Goal: Task Accomplishment & Management: Use online tool/utility

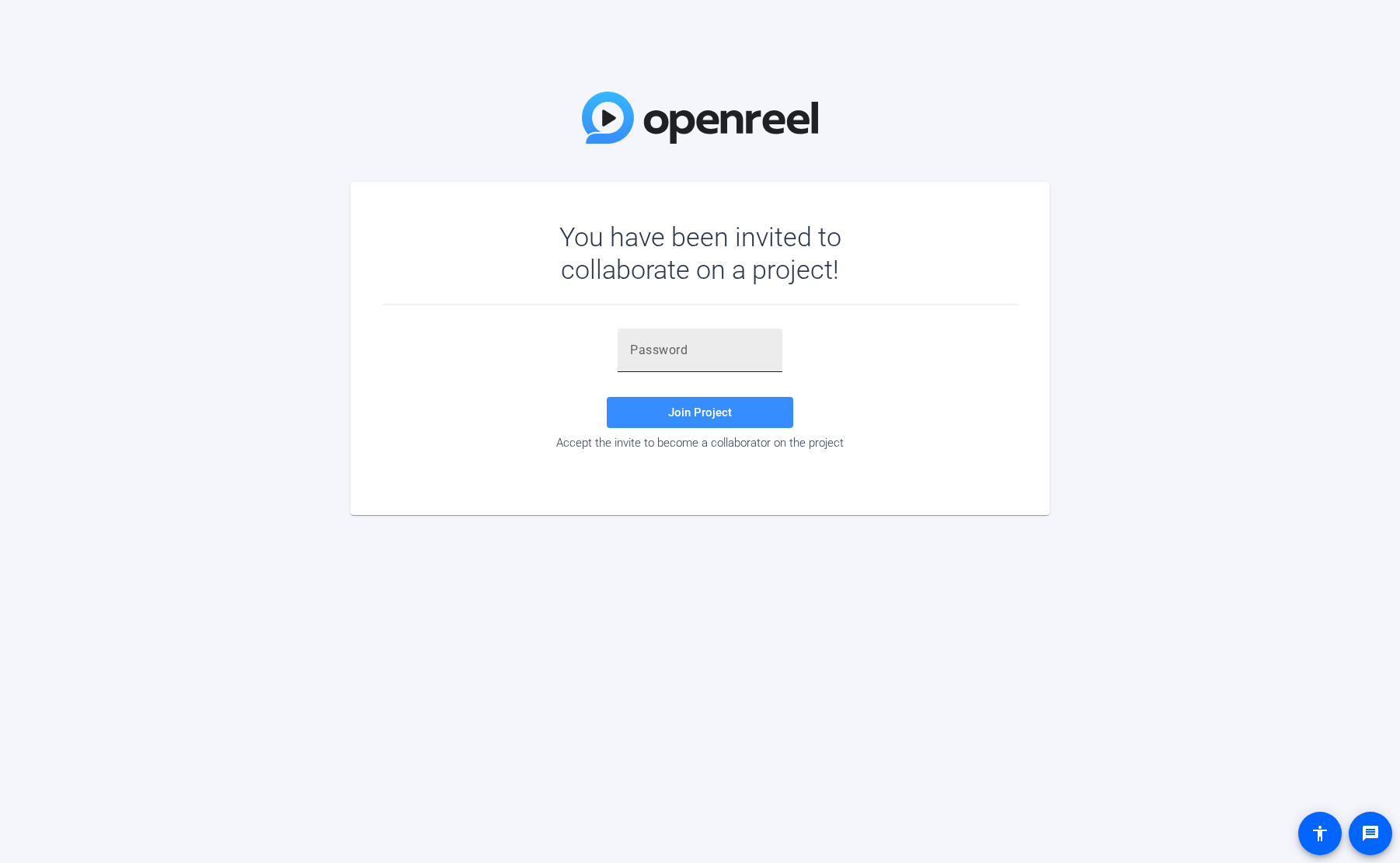
click at [691, 353] on input "text" at bounding box center [699, 350] width 139 height 18
paste input "~P9jF}"
type input "~P9jF}"
click at [738, 414] on span at bounding box center [700, 413] width 187 height 37
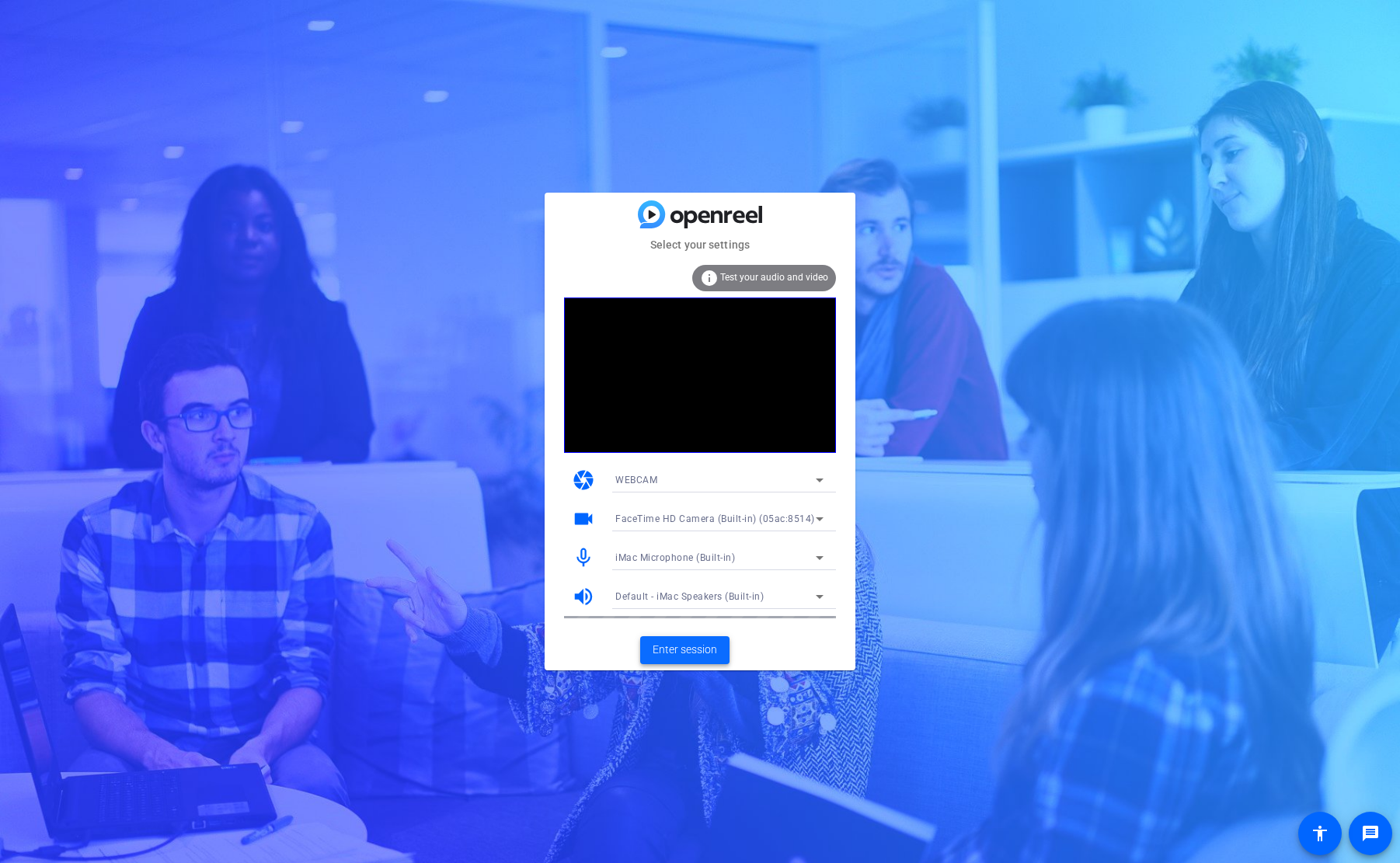
click at [682, 653] on span "Enter session" at bounding box center [685, 650] width 65 height 17
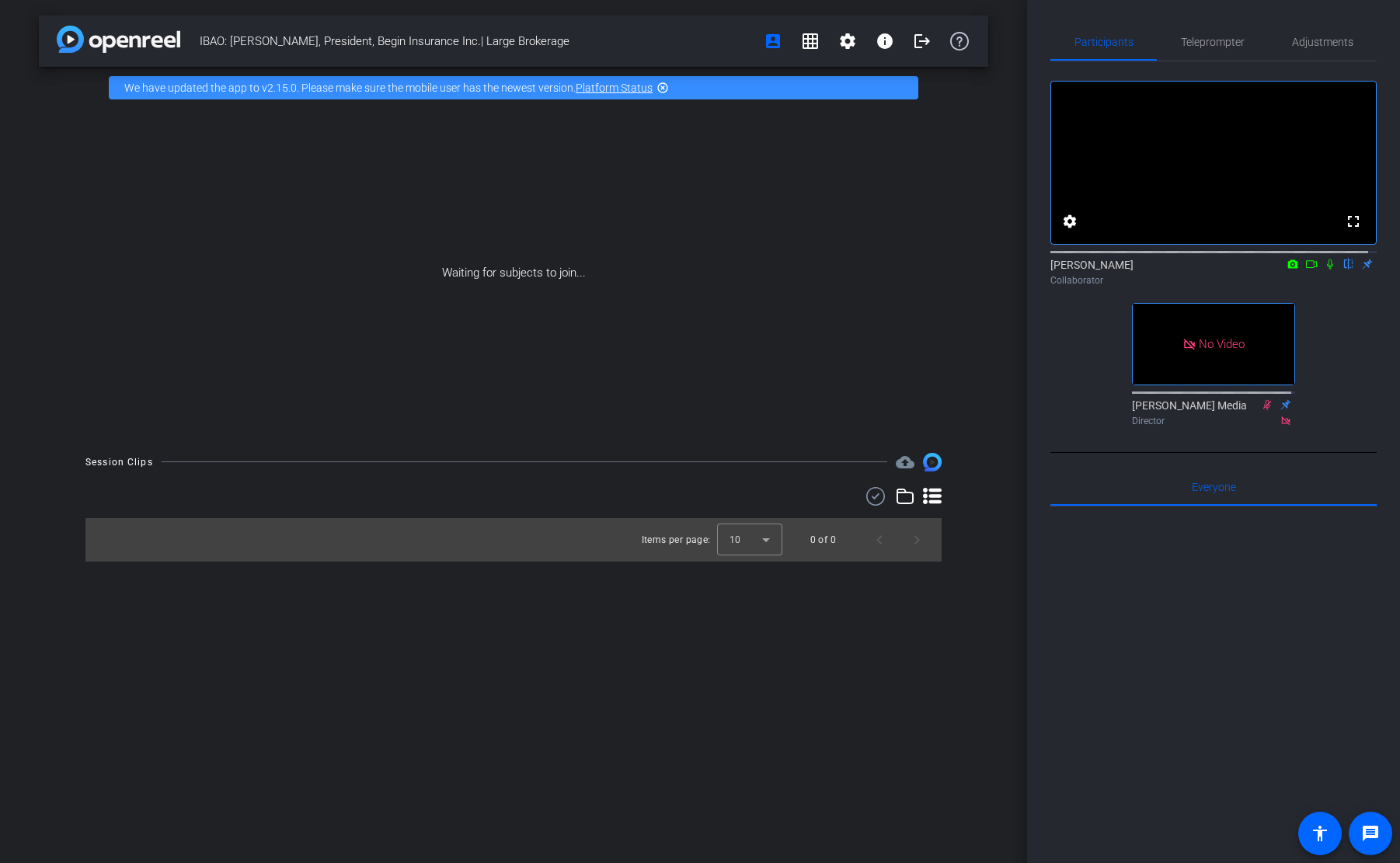
click at [1308, 268] on icon at bounding box center [1311, 264] width 11 height 7
click at [1343, 270] on icon at bounding box center [1348, 264] width 12 height 11
click at [1256, 723] on div at bounding box center [1213, 699] width 326 height 384
click at [1340, 271] on mat-icon at bounding box center [1349, 263] width 18 height 14
click at [331, 334] on div "Waiting for subjects to join..." at bounding box center [513, 273] width 949 height 329
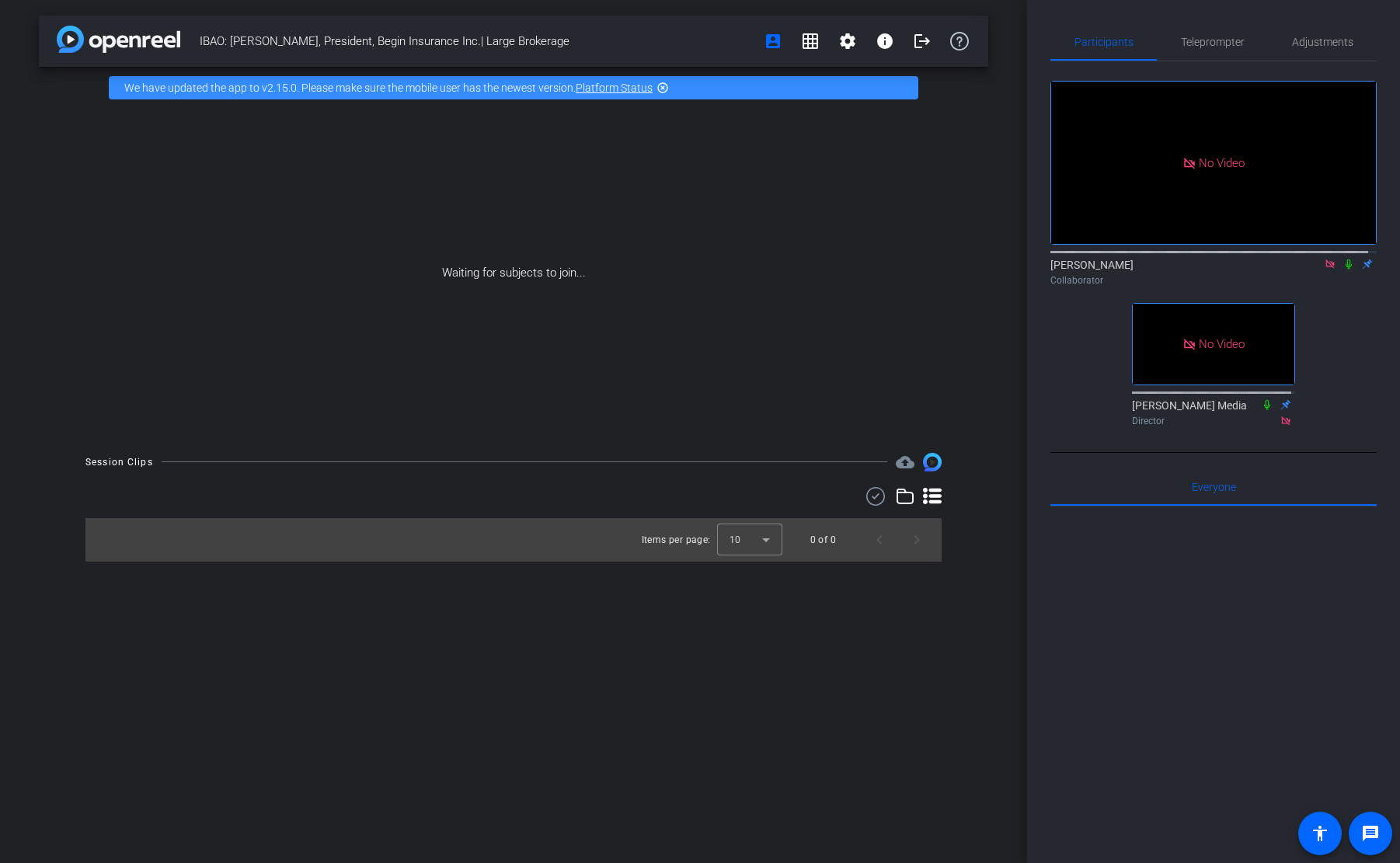
click at [464, 271] on div "Waiting for subjects to join..." at bounding box center [513, 273] width 949 height 329
click at [428, 645] on div "IBAO: [PERSON_NAME], President, Begin Insurance Inc.| Large Brokerage account_b…" at bounding box center [513, 431] width 1027 height 863
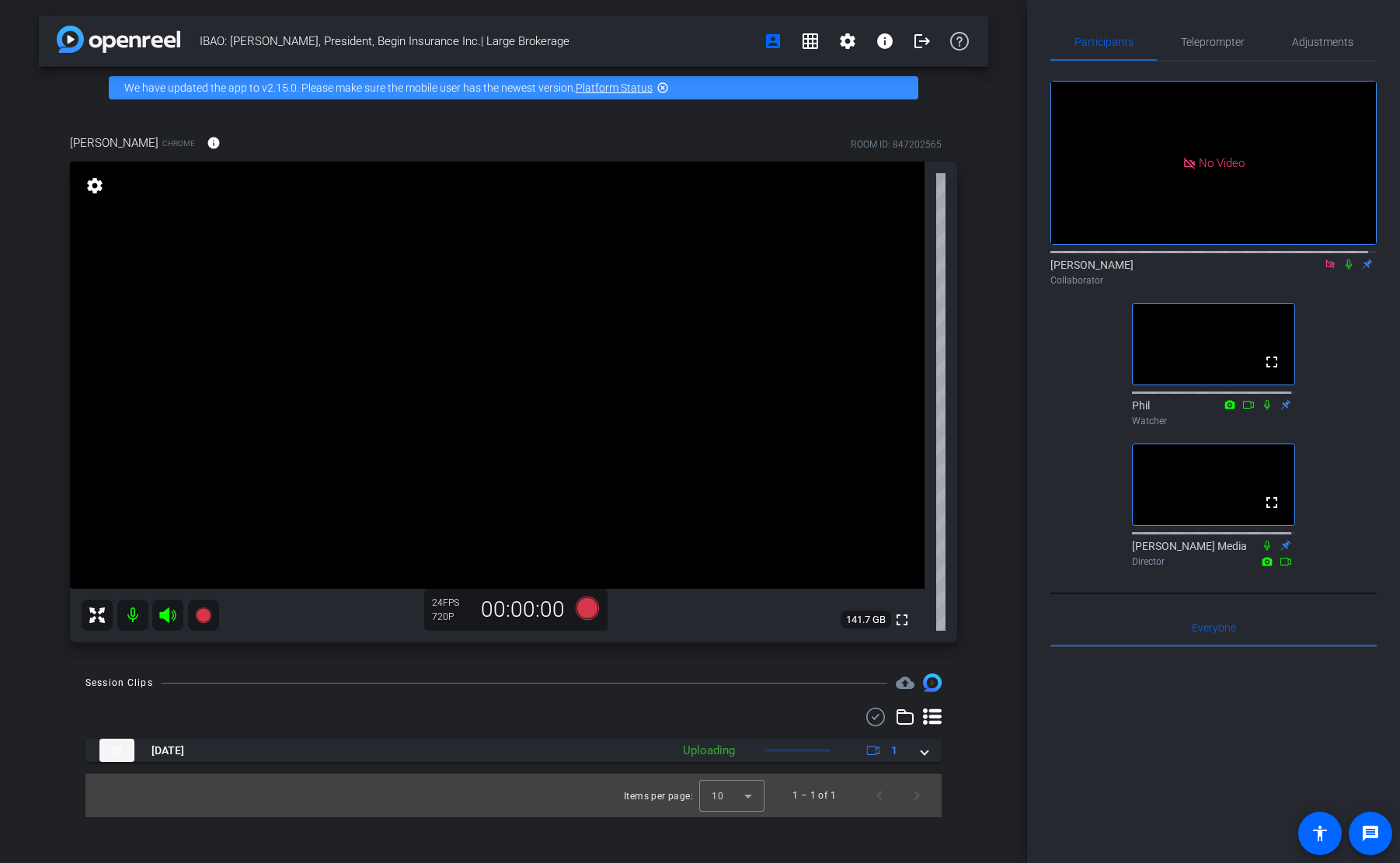
click at [1343, 270] on icon at bounding box center [1348, 264] width 12 height 11
click at [582, 505] on video at bounding box center [498, 375] width 855 height 427
click at [506, 402] on video at bounding box center [498, 375] width 855 height 427
drag, startPoint x: 506, startPoint y: 402, endPoint x: 513, endPoint y: 403, distance: 7.1
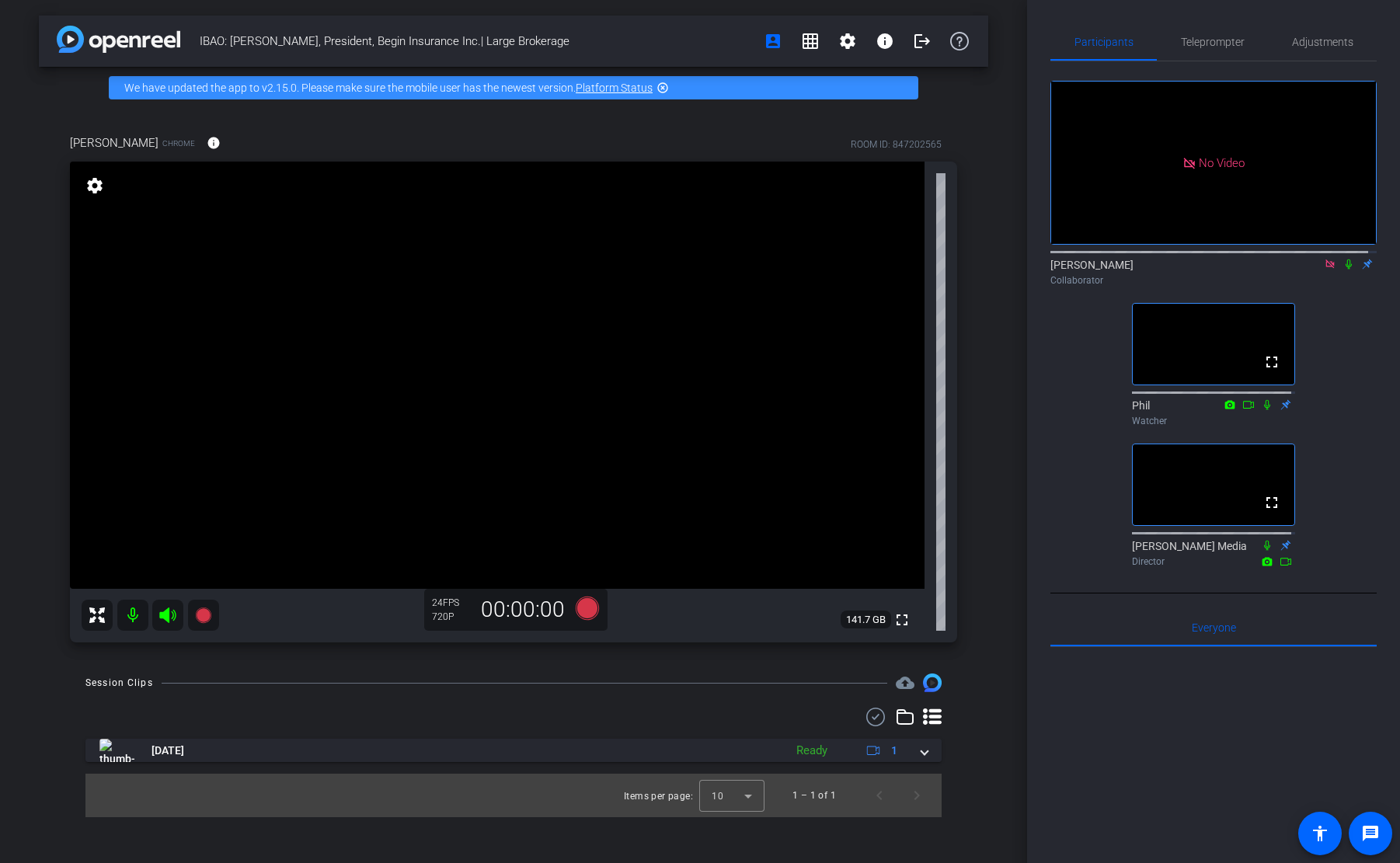
click at [513, 403] on video at bounding box center [498, 375] width 855 height 427
click at [513, 404] on video at bounding box center [498, 375] width 855 height 427
click at [1288, 747] on div at bounding box center [1213, 839] width 326 height 384
click at [353, 695] on div "Session Clips cloud_upload [DATE] Ready 1 Items per page: 10 1 – 1 of 1" at bounding box center [513, 745] width 949 height 144
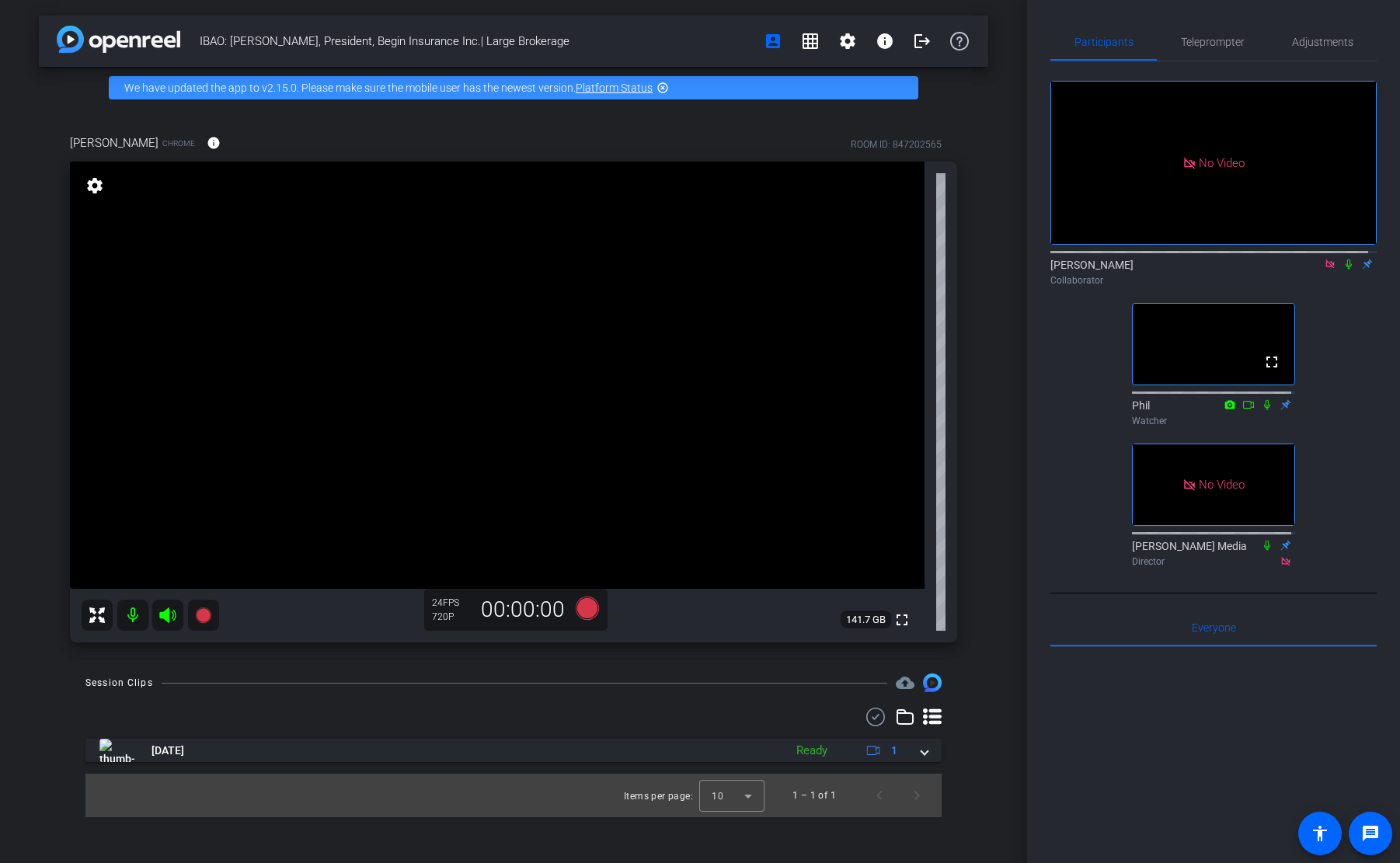
click at [1344, 270] on icon at bounding box center [1348, 264] width 12 height 11
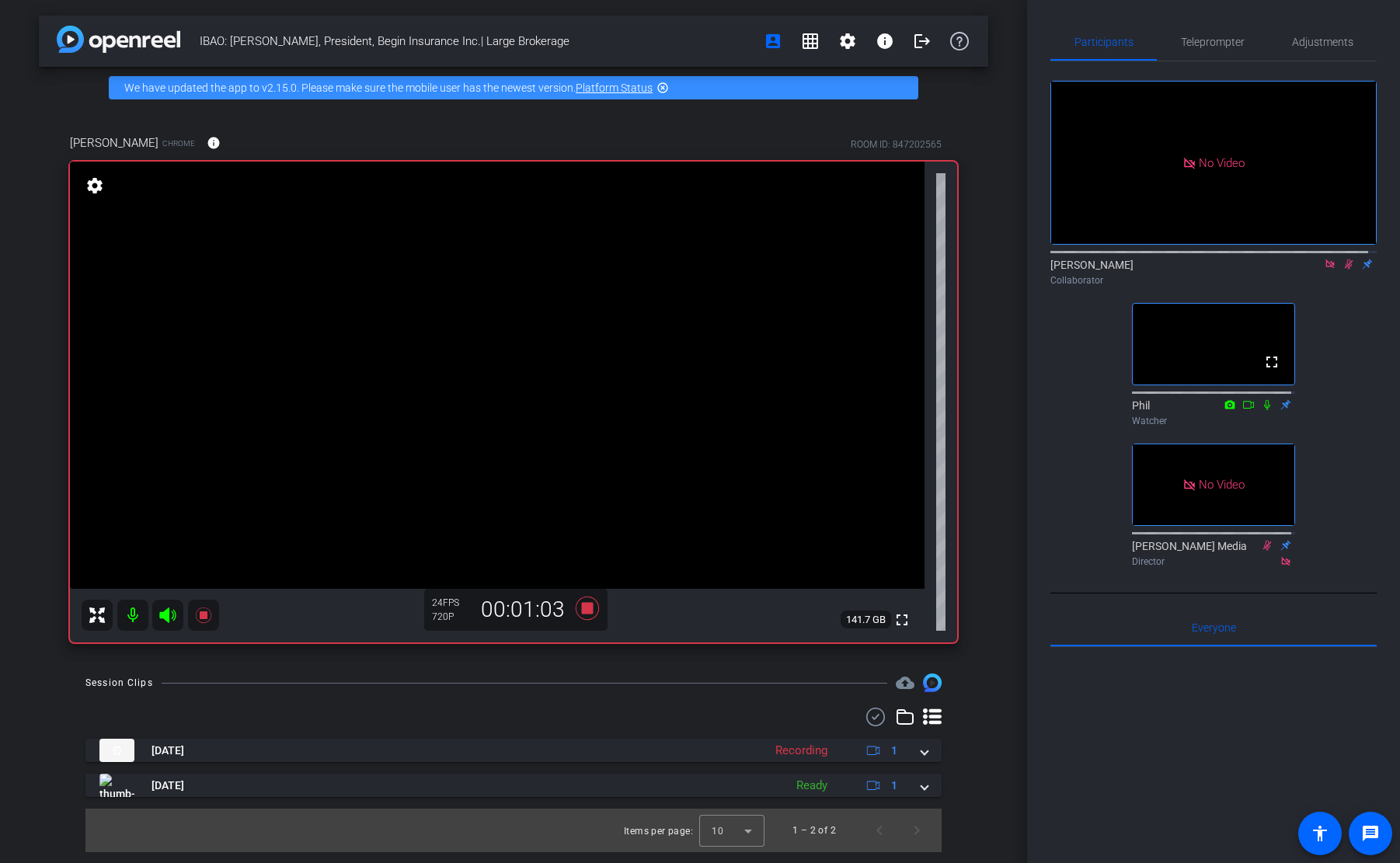
click at [1056, 768] on div at bounding box center [1213, 839] width 326 height 384
click at [590, 126] on div "[PERSON_NAME] Chrome info ROOM ID: 847202565" at bounding box center [513, 143] width 887 height 37
click at [587, 713] on div at bounding box center [513, 716] width 856 height 18
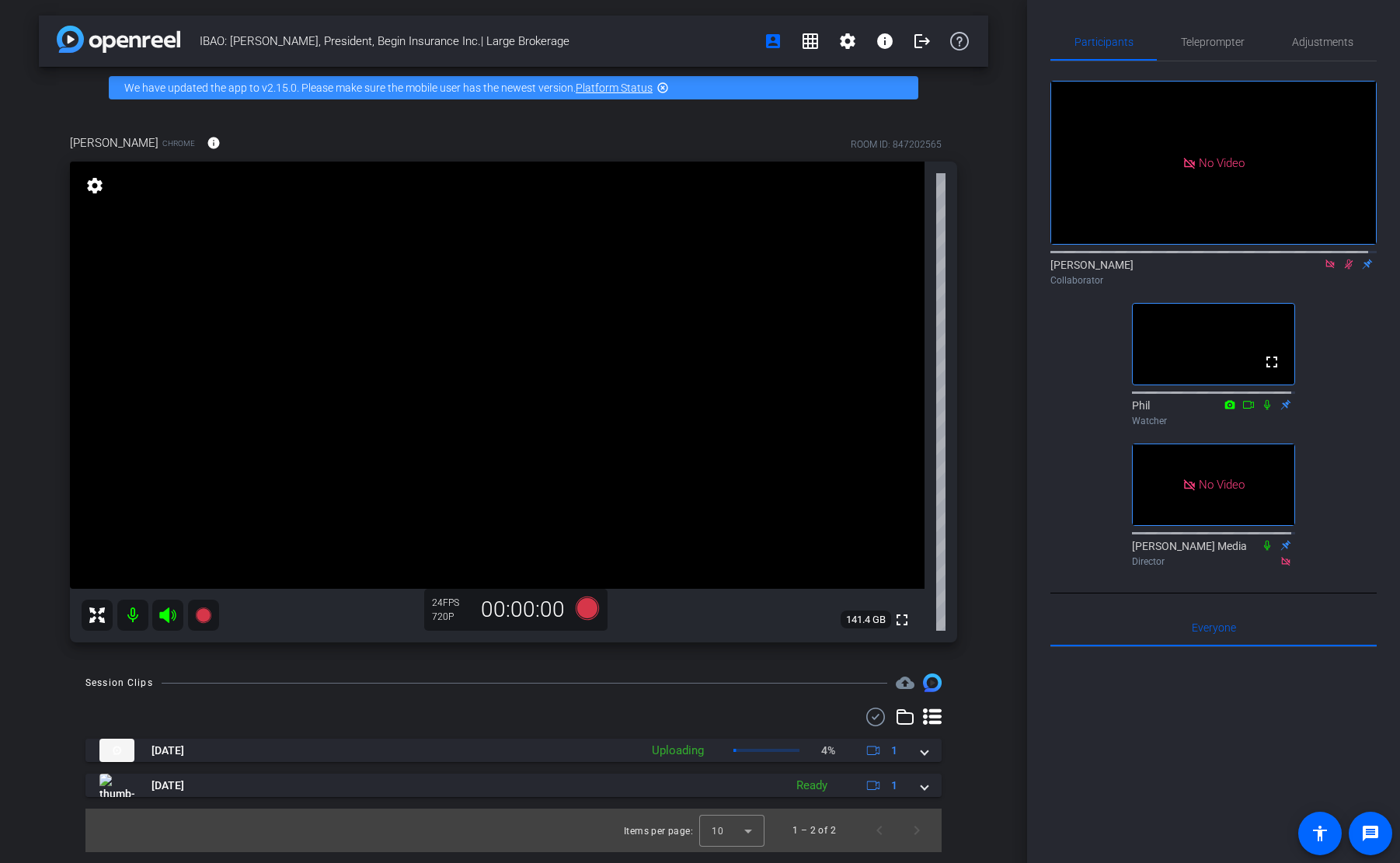
click at [1343, 270] on icon at bounding box center [1348, 264] width 12 height 11
click at [1346, 270] on icon at bounding box center [1348, 264] width 6 height 10
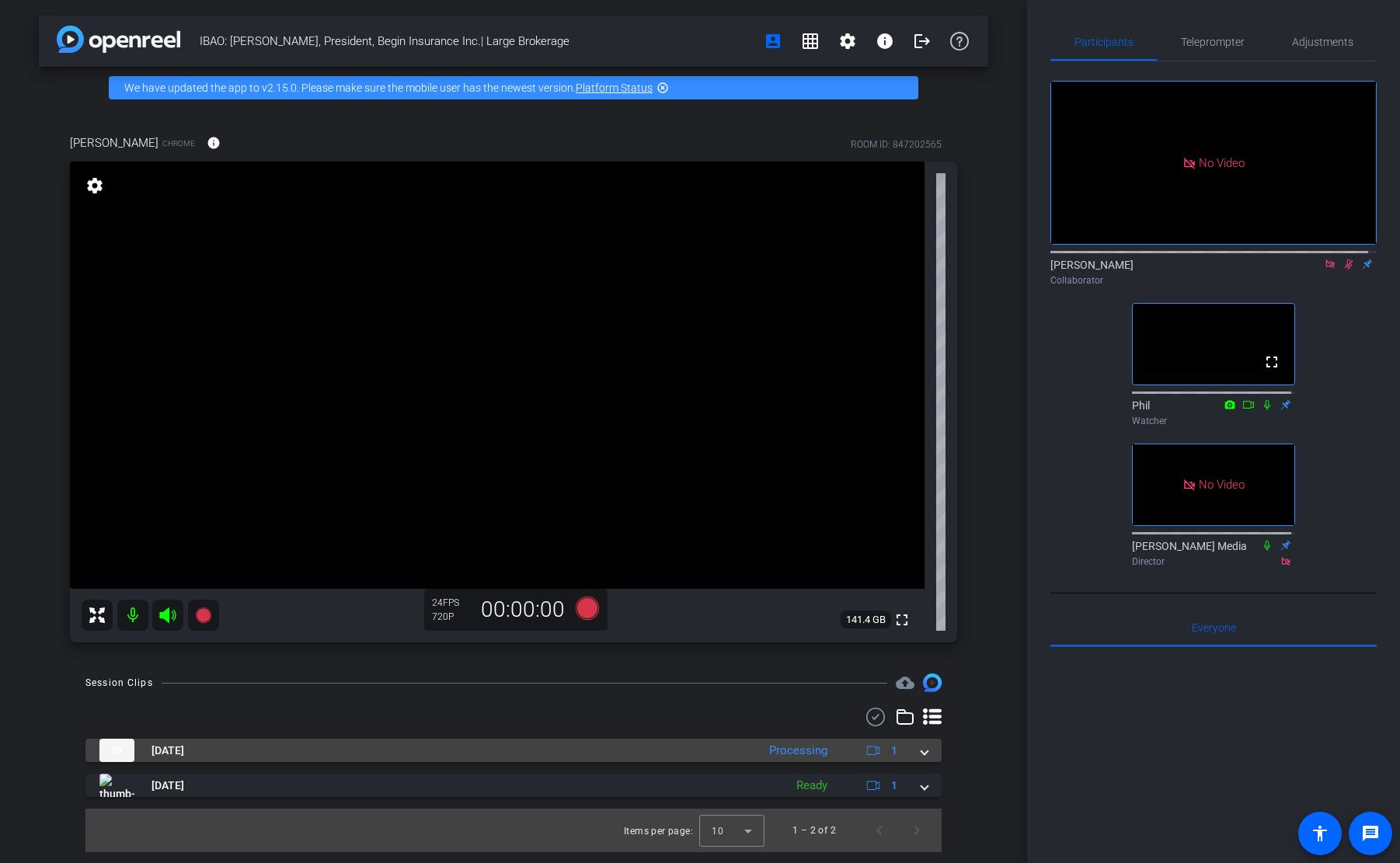
click at [928, 747] on mat-expansion-panel-header "[DATE] Processing 1" at bounding box center [513, 749] width 856 height 23
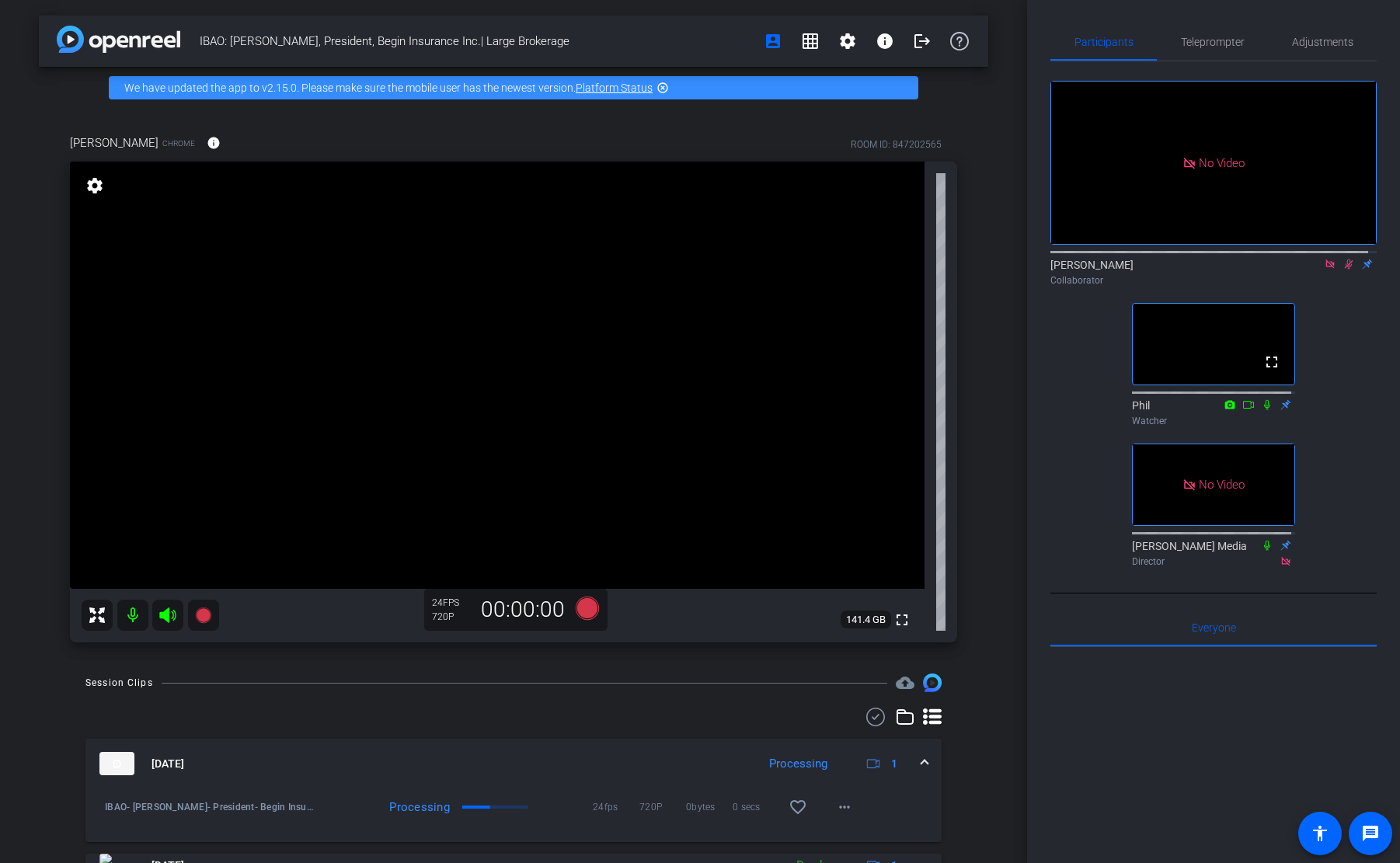
scroll to position [19, 0]
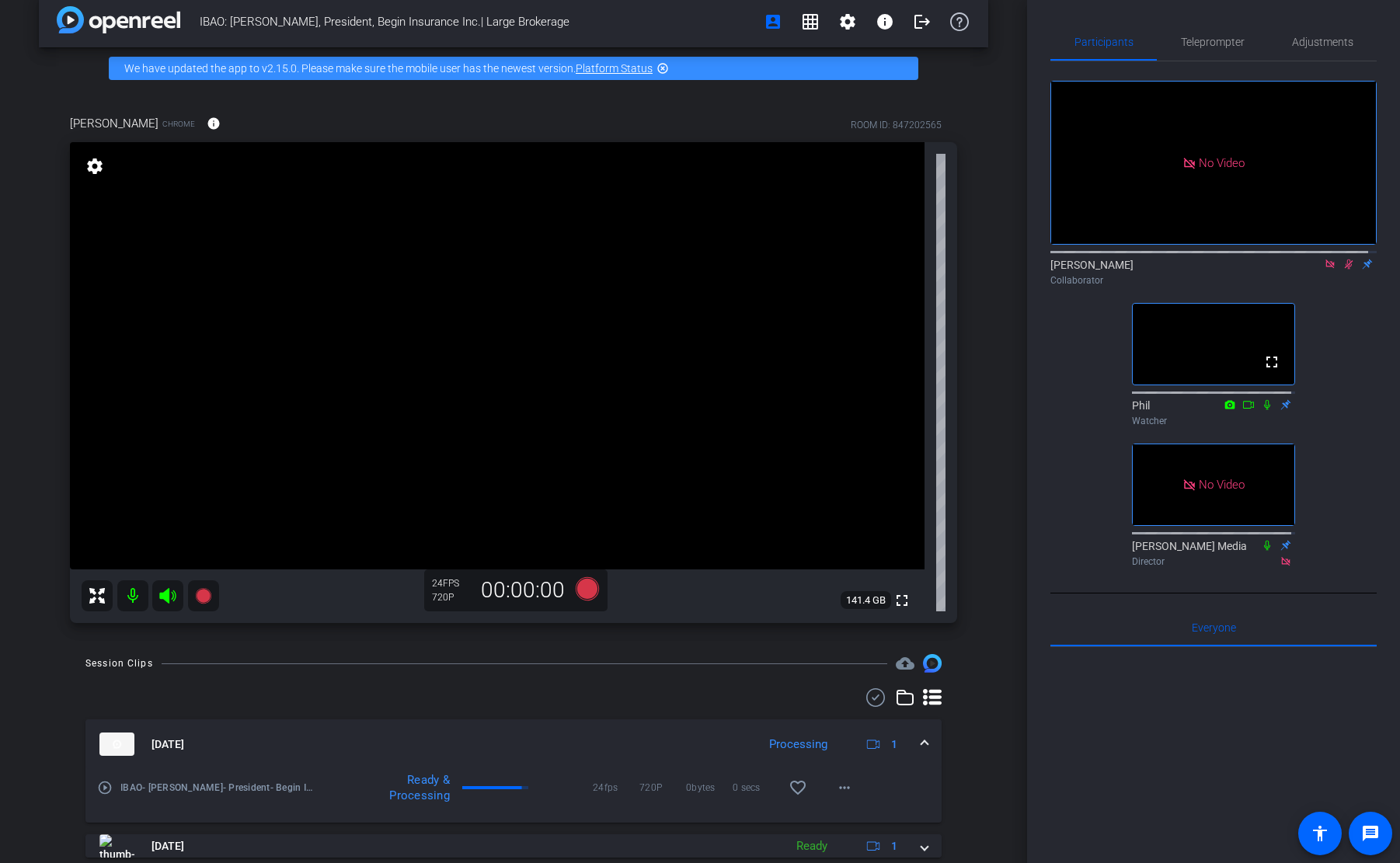
click at [1343, 270] on icon at bounding box center [1348, 264] width 12 height 11
click at [1080, 477] on div "No Video [PERSON_NAME] Collaborator fullscreen Phil Watcher No Video [PERSON_NA…" at bounding box center [1213, 317] width 326 height 511
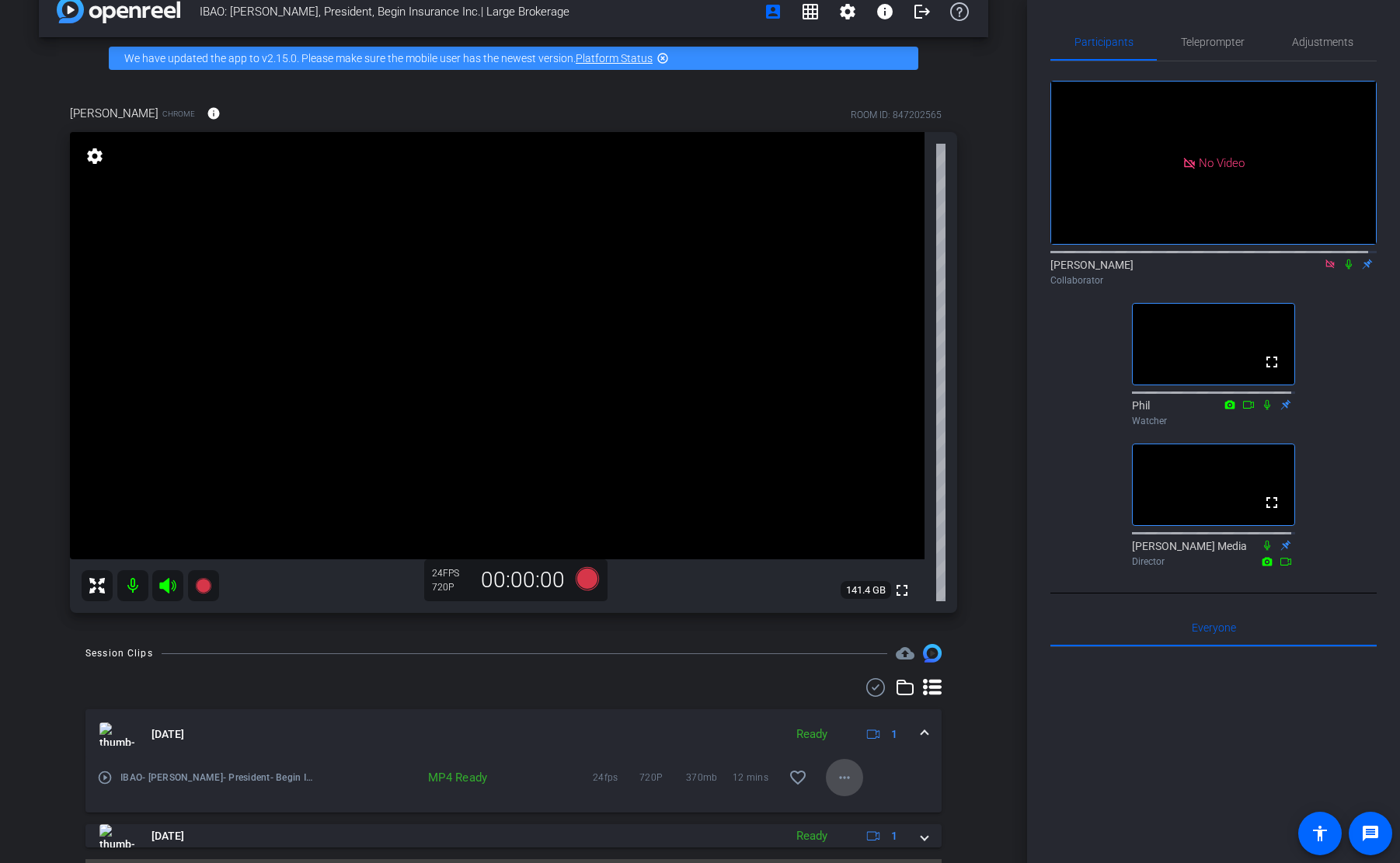
click at [826, 772] on span at bounding box center [844, 777] width 37 height 37
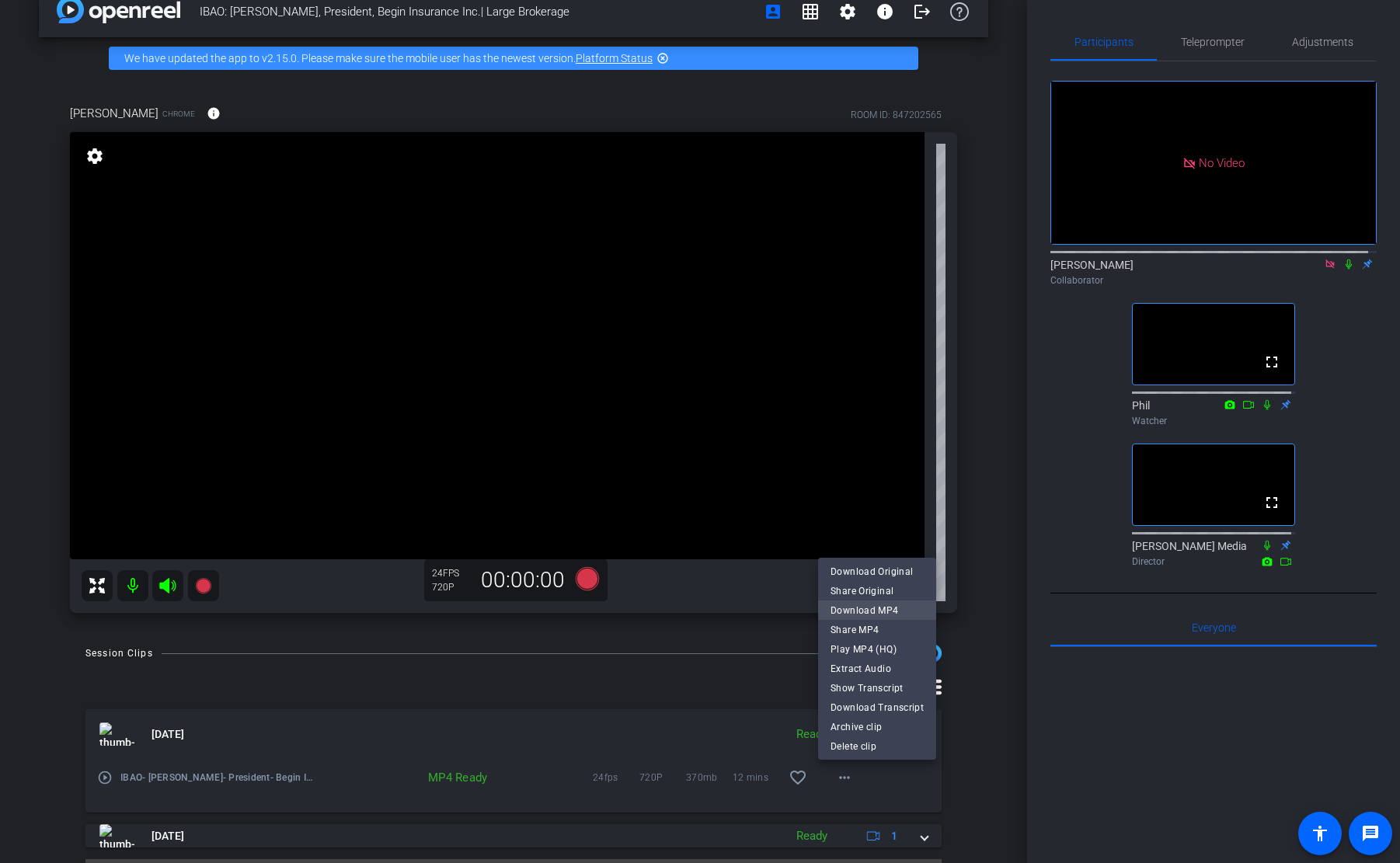
click at [881, 604] on span "Download MP4" at bounding box center [876, 609] width 93 height 18
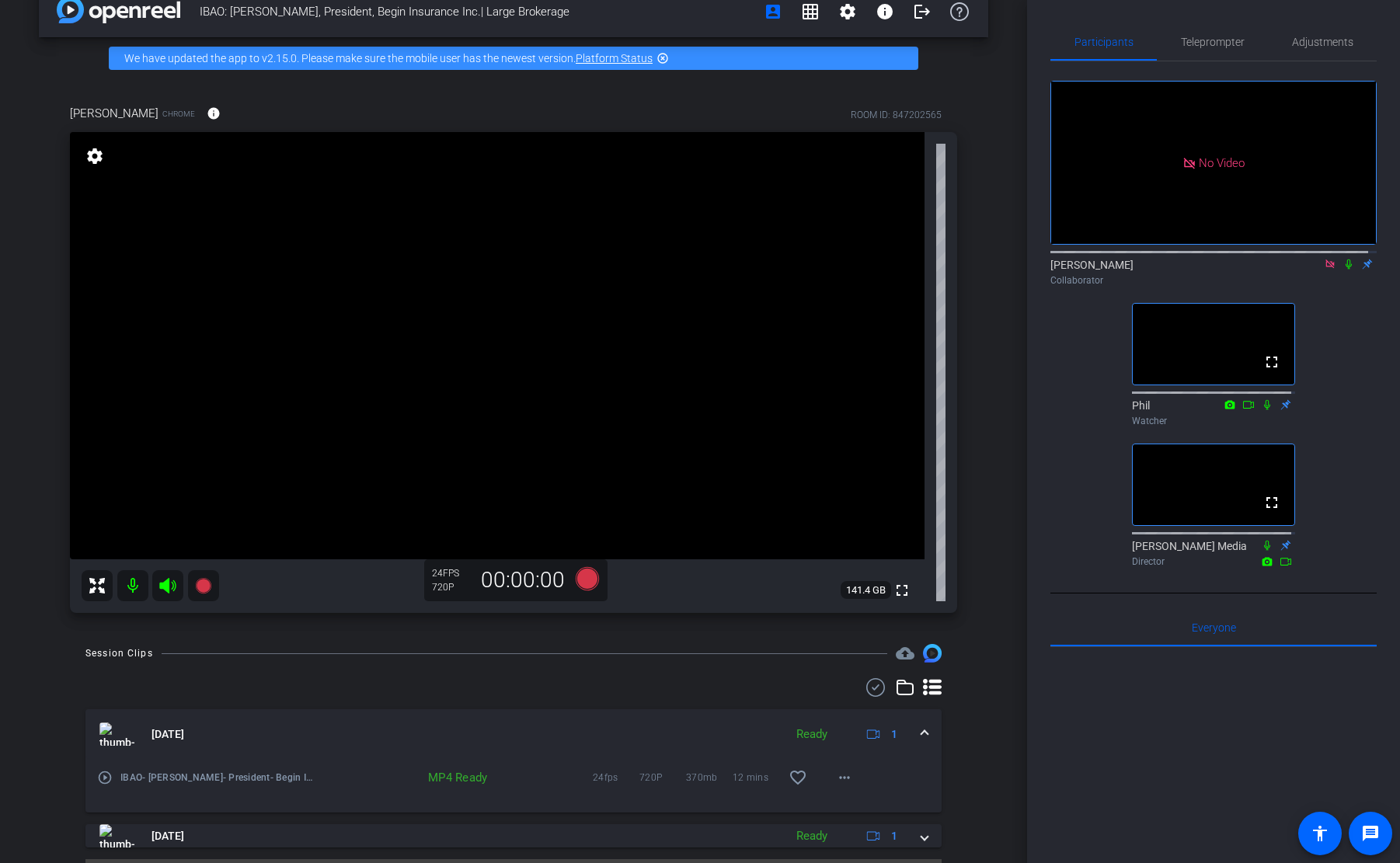
click at [1059, 427] on div "No Video [PERSON_NAME] Collaborator fullscreen Phil Watcher fullscreen [PERSON_…" at bounding box center [1213, 317] width 326 height 511
click at [1085, 398] on div "No Video [PERSON_NAME] Collaborator fullscreen Phil Watcher fullscreen [PERSON_…" at bounding box center [1213, 317] width 326 height 511
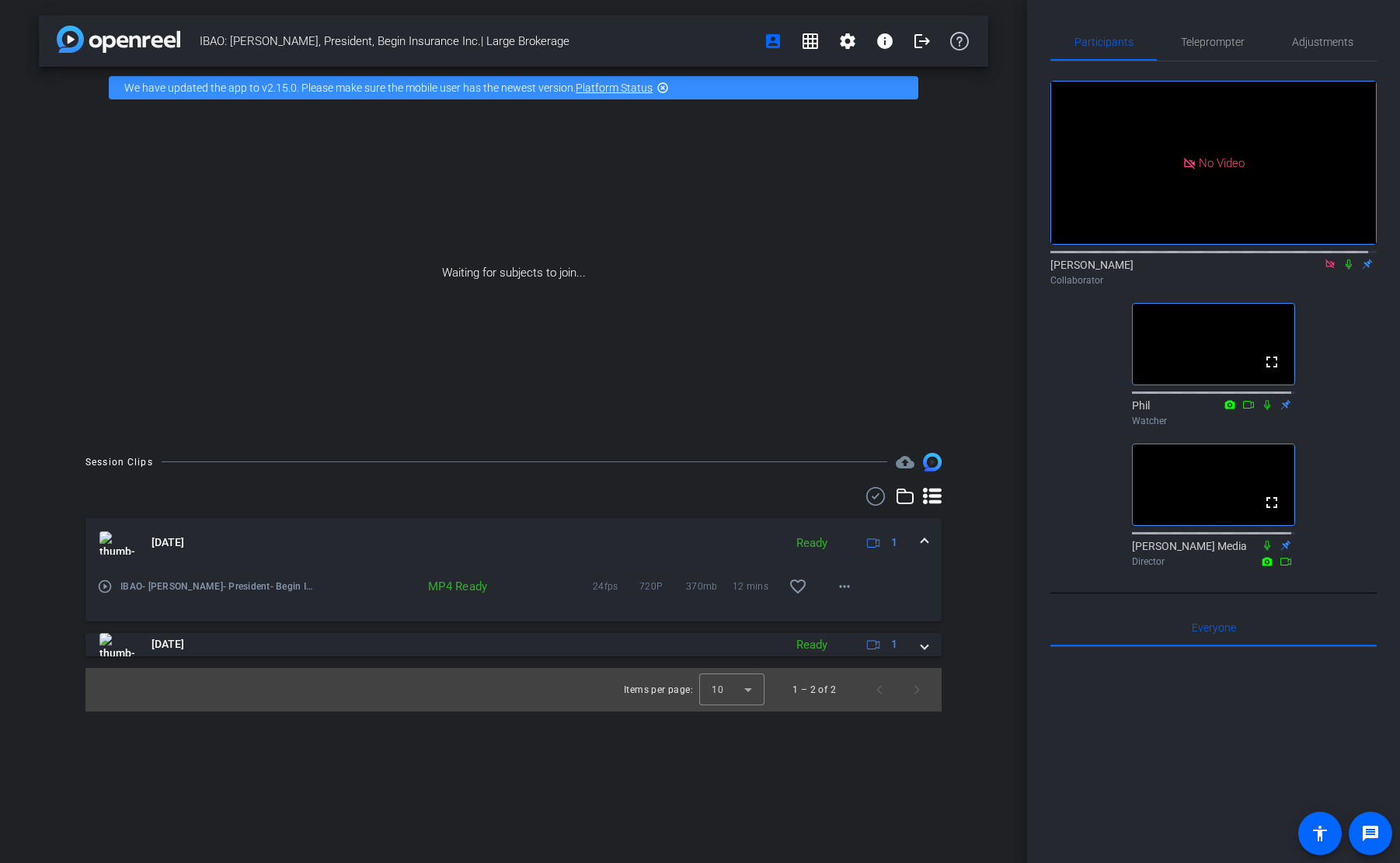
scroll to position [0, 0]
click at [1085, 398] on div "No Video [PERSON_NAME] Collaborator fullscreen Phil Watcher fullscreen [PERSON_…" at bounding box center [1213, 317] width 326 height 511
click at [1332, 564] on div "No Video [PERSON_NAME] Collaborator fullscreen Phil Watcher fullscreen [PERSON_…" at bounding box center [1213, 317] width 326 height 511
click at [1213, 593] on div "No Video [PERSON_NAME] Collaborator fullscreen Phil Watcher fullscreen [PERSON_…" at bounding box center [1213, 327] width 326 height 532
drag, startPoint x: 570, startPoint y: 44, endPoint x: 384, endPoint y: 39, distance: 186.1
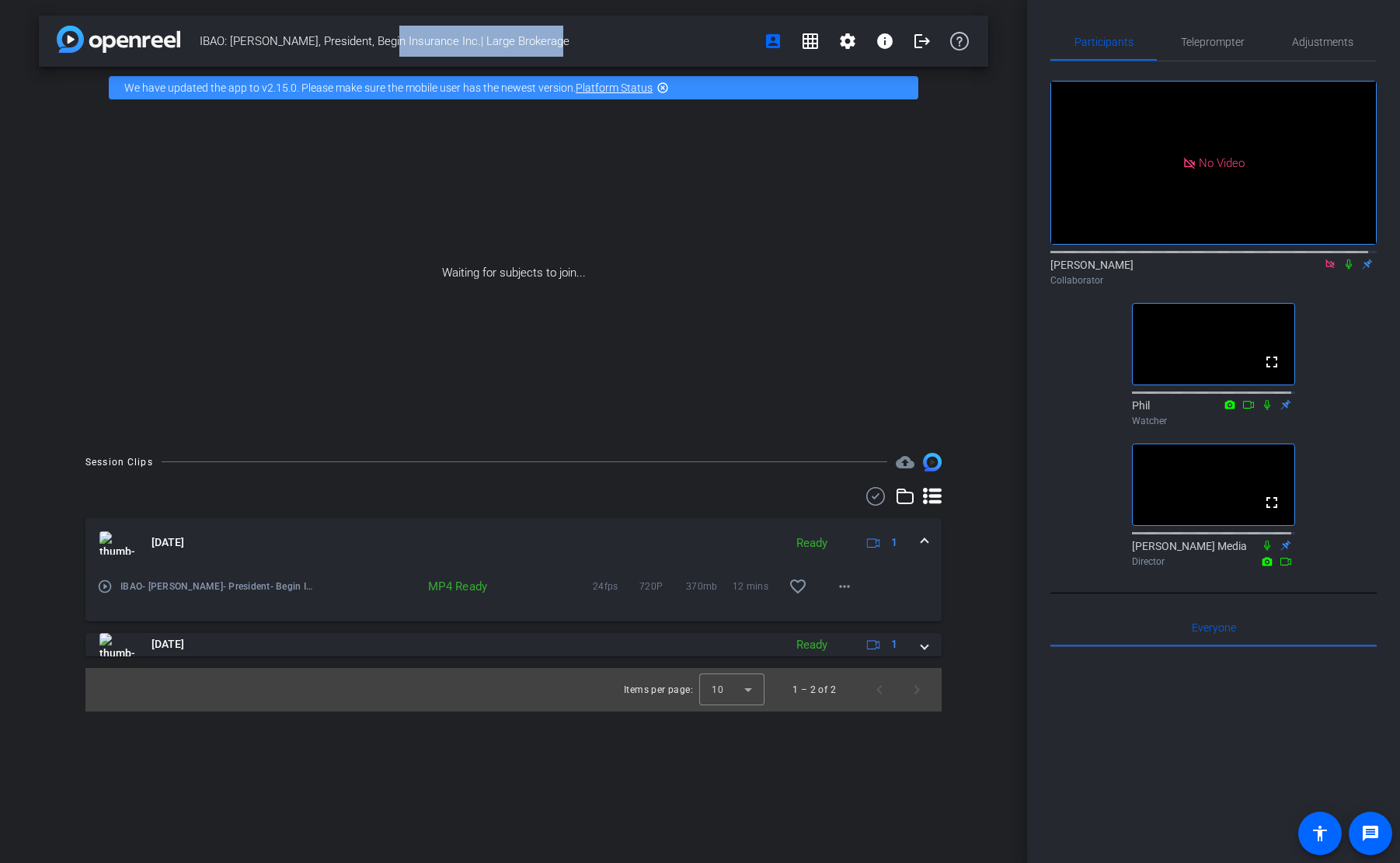
click at [384, 40] on span "IBAO: [PERSON_NAME], President, Begin Insurance Inc.| Large Brokerage" at bounding box center [477, 42] width 555 height 31
click at [292, 45] on span "IBAO: [PERSON_NAME], President, Begin Insurance Inc.| Large Brokerage" at bounding box center [477, 42] width 555 height 31
drag, startPoint x: 301, startPoint y: 43, endPoint x: 199, endPoint y: 38, distance: 102.1
click at [199, 38] on div "IBAO: [PERSON_NAME], President, Begin Insurance Inc.| Large Brokerage account_b…" at bounding box center [513, 42] width 949 height 52
copy span "IBAO: [PERSON_NAME],"
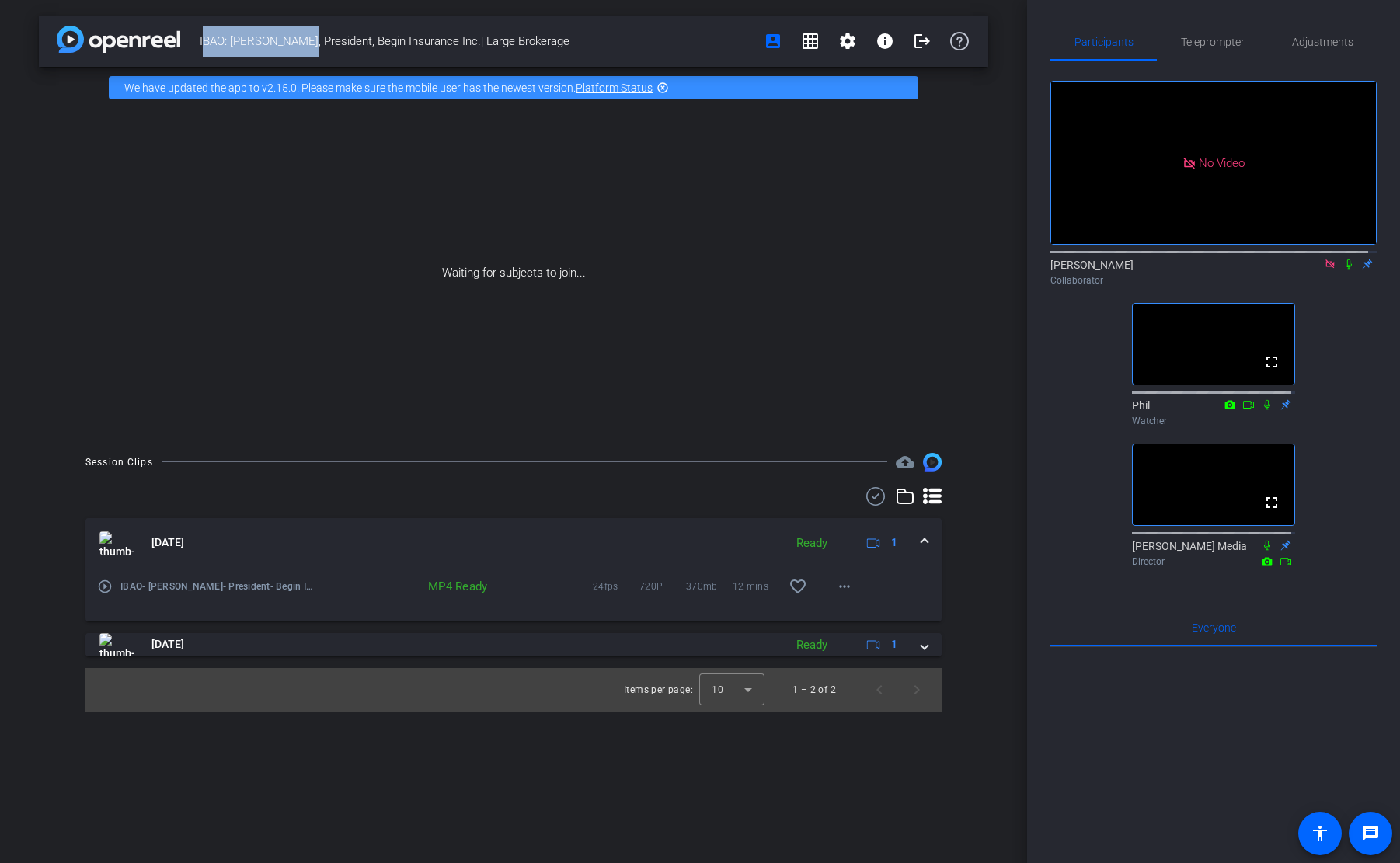
click at [1343, 270] on icon at bounding box center [1348, 264] width 12 height 11
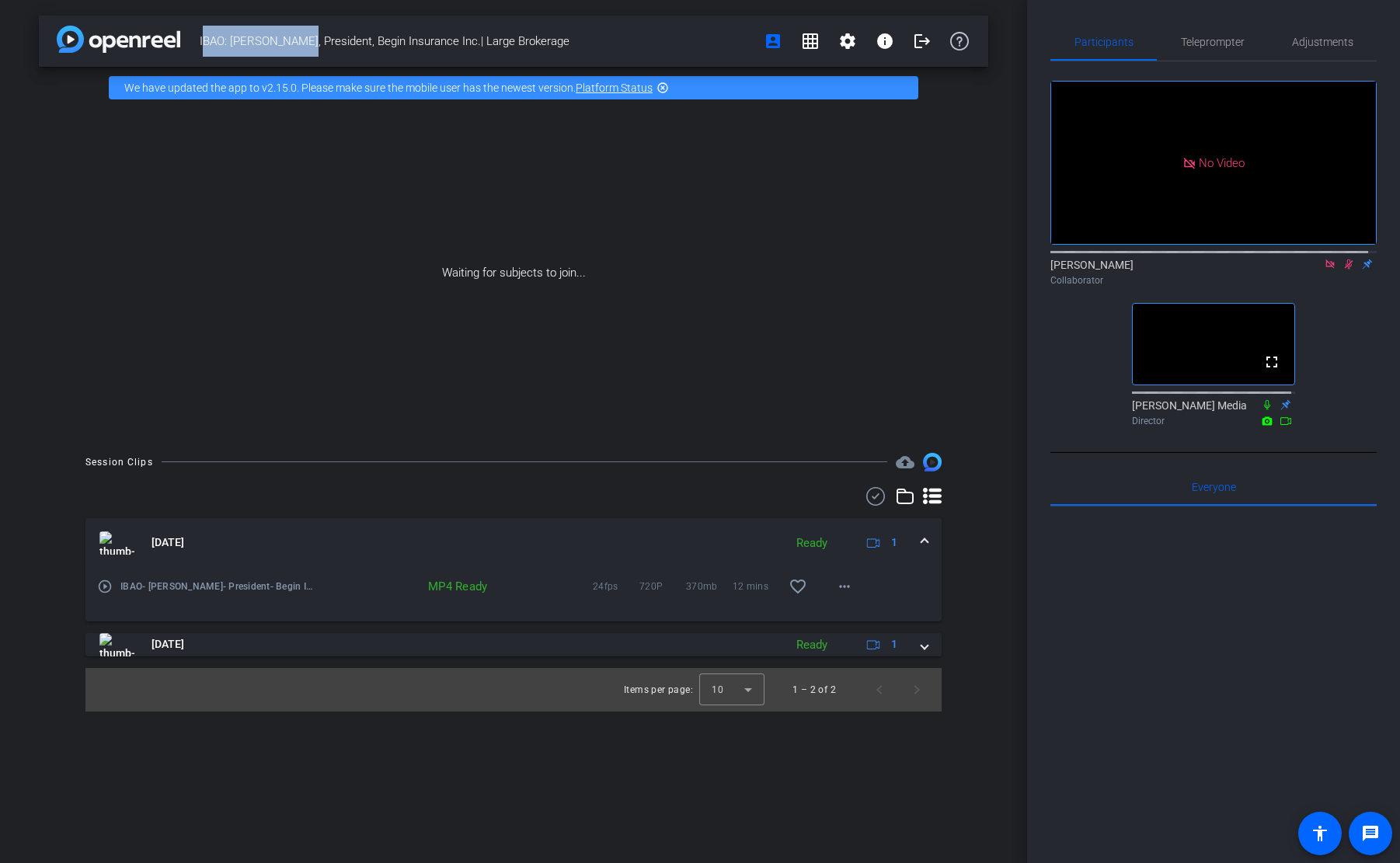
click at [1343, 270] on icon at bounding box center [1348, 264] width 12 height 11
click at [1346, 358] on div "No Video [PERSON_NAME] Collaborator fullscreen [PERSON_NAME] Media Director" at bounding box center [1213, 246] width 326 height 371
click at [1069, 365] on div "No Video [PERSON_NAME] Collaborator fullscreen [PERSON_NAME] Media Director" at bounding box center [1213, 246] width 326 height 371
click at [1194, 633] on div at bounding box center [1213, 699] width 326 height 384
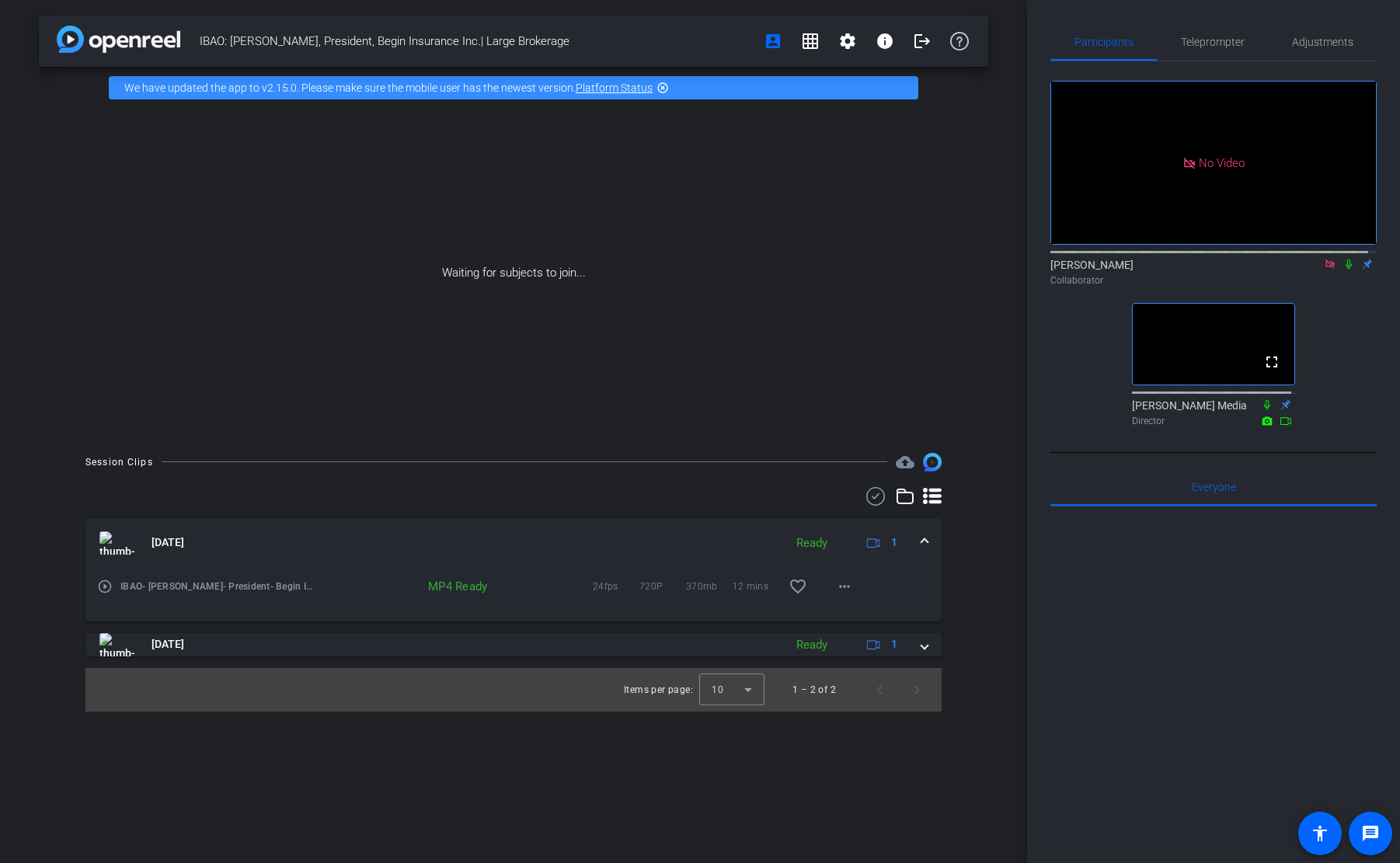
click at [1209, 552] on div at bounding box center [1213, 699] width 326 height 384
click at [1210, 607] on div at bounding box center [1213, 699] width 326 height 384
click at [1214, 585] on div at bounding box center [1213, 699] width 326 height 384
click at [1212, 585] on div at bounding box center [1213, 699] width 326 height 384
click at [606, 791] on div "IBAO: [PERSON_NAME], President, Begin Insurance Inc.| Large Brokerage account_b…" at bounding box center [513, 431] width 1027 height 863
